Goal: Task Accomplishment & Management: Complete application form

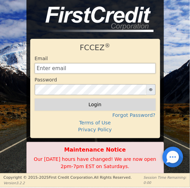
type input "[EMAIL_ADDRESS][DOMAIN_NAME]"
click at [94, 106] on button "Login" at bounding box center [95, 105] width 121 height 12
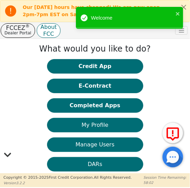
click at [92, 165] on button "DARs" at bounding box center [95, 164] width 96 height 14
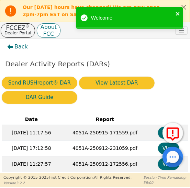
click at [178, 13] on icon "close" at bounding box center [177, 13] width 3 height 3
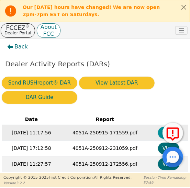
click at [160, 133] on button "View" at bounding box center [169, 133] width 22 height 12
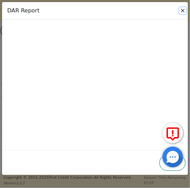
click at [183, 11] on button "Close" at bounding box center [183, 10] width 7 height 7
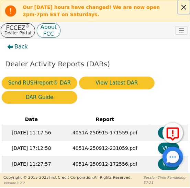
click at [187, 8] on button "Close alert" at bounding box center [184, 6] width 12 height 13
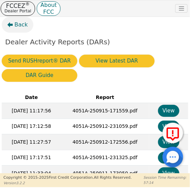
click at [21, 26] on span "Back" at bounding box center [20, 25] width 13 height 8
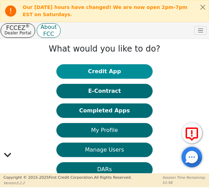
click at [102, 74] on button "Credit App" at bounding box center [104, 71] width 96 height 14
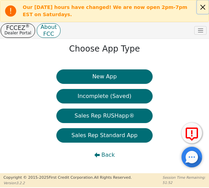
click at [203, 8] on button "Close alert" at bounding box center [203, 6] width 12 height 13
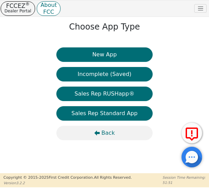
click at [105, 134] on span "Back" at bounding box center [108, 133] width 13 height 8
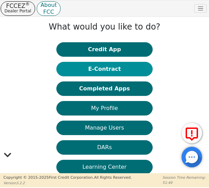
click at [106, 72] on button "E-Contract" at bounding box center [104, 69] width 96 height 14
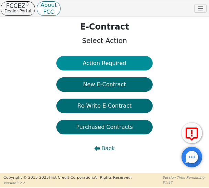
click at [107, 66] on button "Action Required" at bounding box center [104, 63] width 96 height 14
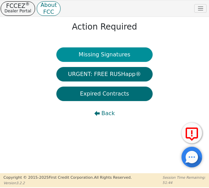
click at [108, 56] on button "Missing Signatures" at bounding box center [104, 54] width 96 height 14
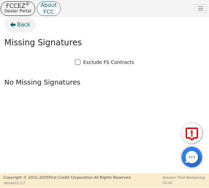
click at [24, 24] on span "Back" at bounding box center [23, 25] width 13 height 8
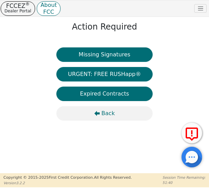
click at [108, 113] on span "Back" at bounding box center [108, 113] width 13 height 8
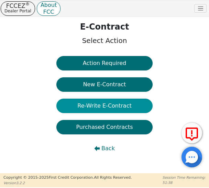
click at [103, 104] on button "Re-Write E-Contract" at bounding box center [104, 106] width 96 height 14
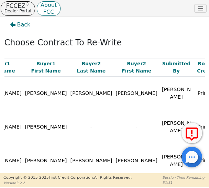
scroll to position [0, 68]
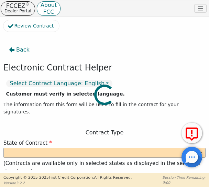
select select "y"
type input "Owner"
type input "Christie"
type input "Garofolo"
type input "AIRFLOW ESSENTIALS"
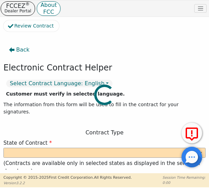
type input "4725 PARIS ST UNIT 300"
type input "DENVER"
select select "CO"
type input "80239"
type input "Rainbow"
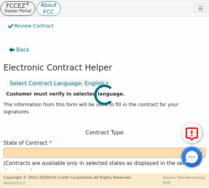
type input "SRX"
type input "22799868"
type input "Cody"
type input "Harnish"
type input "codybill303@gmail.com"
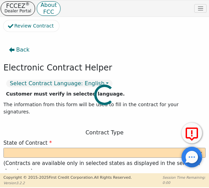
type input "codybill303@gmail.com"
type input "Amanda"
type input "Harnish"
type input "amandaharnish@icloud.com"
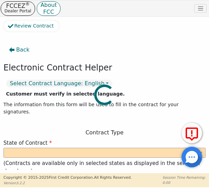
type input "5644 Kipling pkwy"
type input "Arvada"
type input "Jefferson"
select select "CO"
type input "80002"
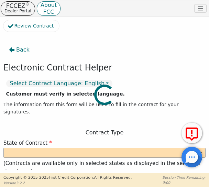
type input "2025-09-15"
type input "22.99"
type input "2025-10-15"
type input "48"
type input "0"
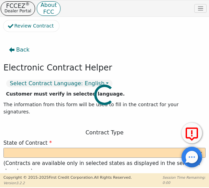
type input "3773.00"
type input "7.95"
type input "299.97"
type input "0.00"
type input "150.00"
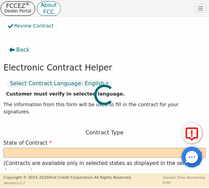
type input "3922.97"
type input "6034.56"
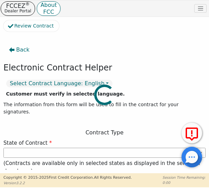
select select "CO"
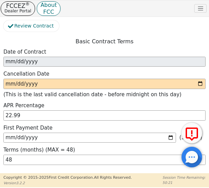
scroll to position [769, 0]
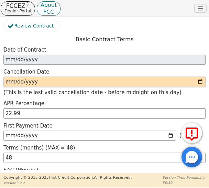
click at [198, 77] on input "date" at bounding box center [104, 82] width 202 height 10
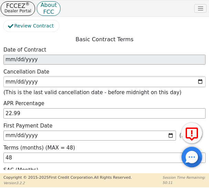
click at [24, 77] on input "2025-09-19" at bounding box center [104, 82] width 202 height 10
click at [199, 77] on input "2025-09-19" at bounding box center [104, 82] width 202 height 10
type input "2025-09-18"
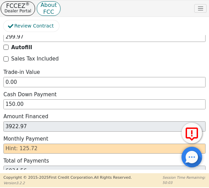
scroll to position [1035, 0]
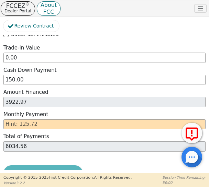
click at [27, 166] on div "Review & Begin Contract" at bounding box center [104, 175] width 202 height 18
click at [37, 166] on div "Review & Begin Contract" at bounding box center [104, 175] width 202 height 18
click at [36, 119] on input "text" at bounding box center [104, 124] width 202 height 10
click at [103, 166] on div "Review & Begin Contract" at bounding box center [104, 175] width 202 height 18
click at [41, 119] on input "text" at bounding box center [104, 124] width 202 height 10
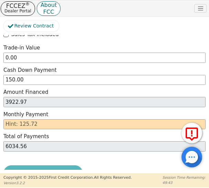
click at [84, 133] on label "Total of Payments" at bounding box center [104, 137] width 202 height 8
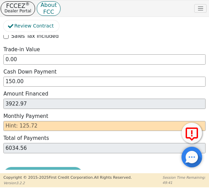
scroll to position [1033, 0]
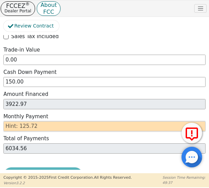
drag, startPoint x: 36, startPoint y: 108, endPoint x: 0, endPoint y: 109, distance: 35.8
click at [0, 109] on div "Review Contract Back Electronic Contract Helper Select Contract Language: Engli…" at bounding box center [104, 95] width 209 height 157
type input "1"
type input "48.00"
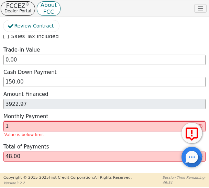
type input "12"
type input "576.00"
type input "125"
type input "6000.00"
type input "125.7"
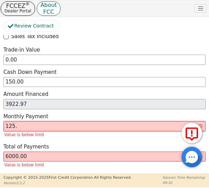
type input "6033.60"
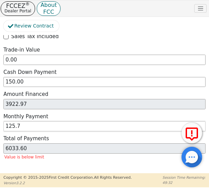
type input "125.72"
type input "6034.56"
type input "125.72"
click at [37, 168] on button "Review & Begin Contract" at bounding box center [42, 176] width 79 height 16
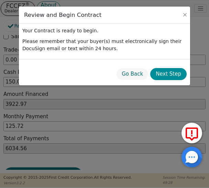
click at [168, 73] on button "Next Step" at bounding box center [168, 74] width 36 height 12
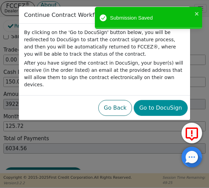
click at [162, 102] on button "Go to DocuSign" at bounding box center [161, 108] width 54 height 16
